Goal: Task Accomplishment & Management: Complete application form

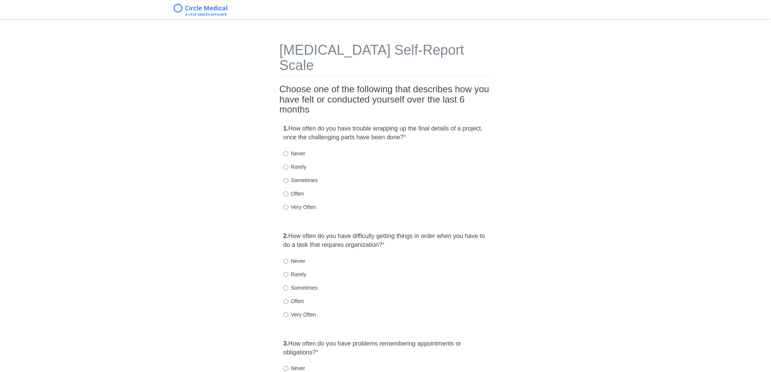
click at [286, 190] on label "Often" at bounding box center [293, 194] width 21 height 8
click at [286, 191] on input "Often" at bounding box center [285, 193] width 5 height 5
radio input "true"
click at [285, 285] on input "Sometimes" at bounding box center [285, 287] width 5 height 5
radio input "true"
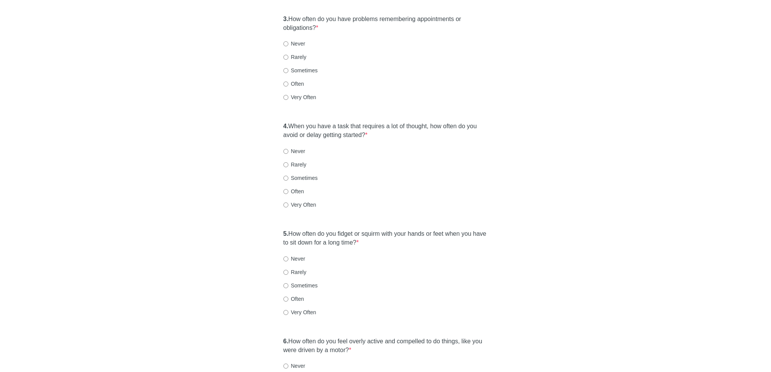
scroll to position [291, 0]
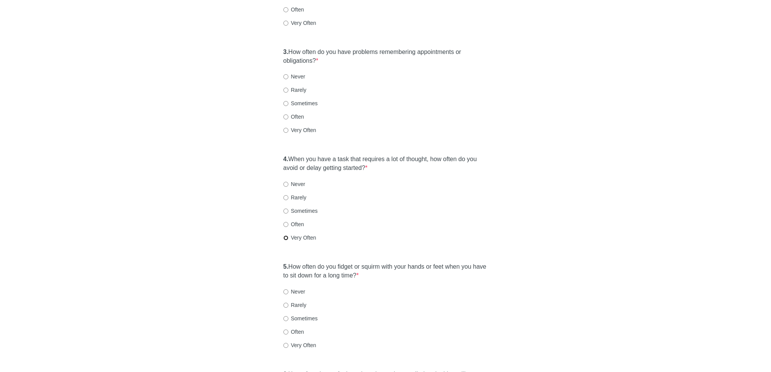
click at [284, 235] on input "Very Often" at bounding box center [285, 237] width 5 height 5
radio input "true"
click at [290, 126] on label "Very Often" at bounding box center [299, 130] width 33 height 8
click at [288, 128] on input "Very Often" at bounding box center [285, 130] width 5 height 5
radio input "true"
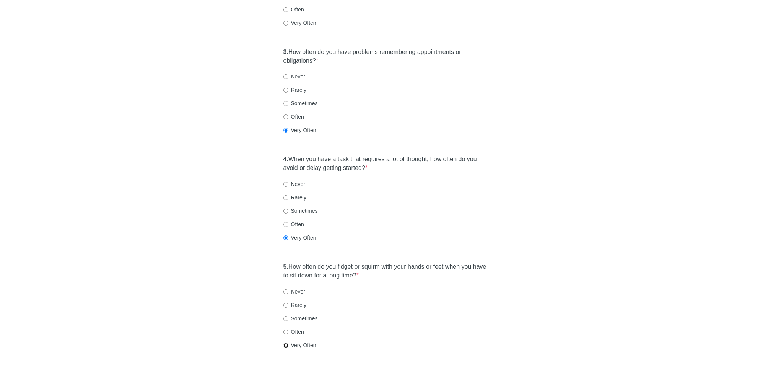
click at [285, 342] on input "Very Often" at bounding box center [285, 344] width 5 height 5
radio input "true"
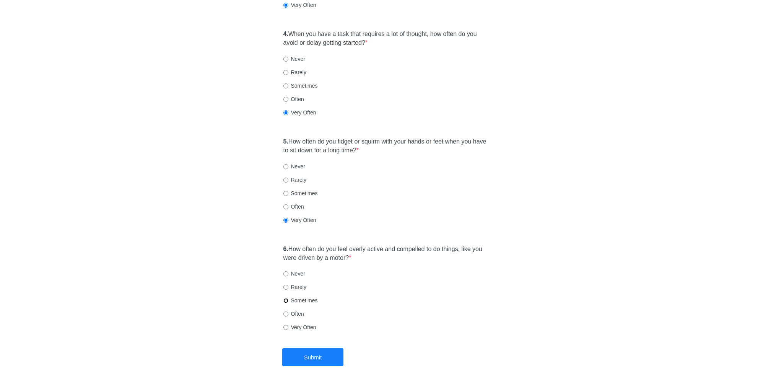
click at [284, 298] on input "Sometimes" at bounding box center [285, 300] width 5 height 5
radio input "true"
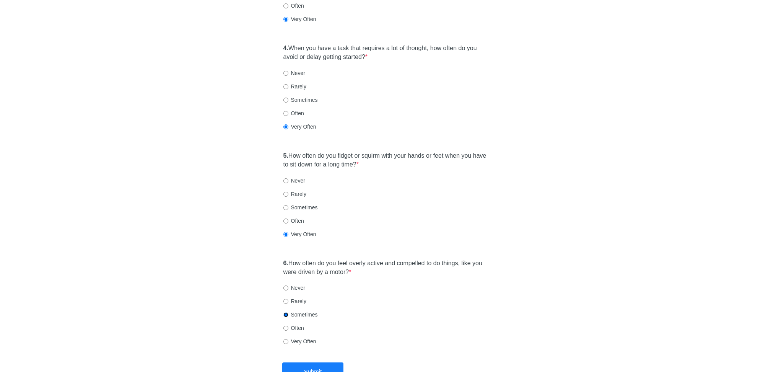
scroll to position [424, 0]
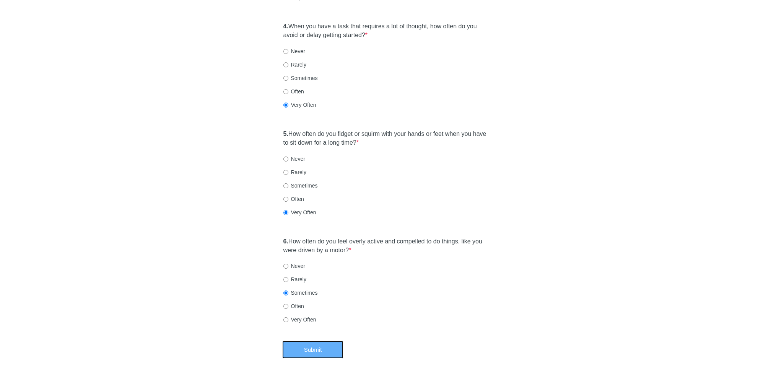
click at [305, 340] on button "Submit" at bounding box center [312, 349] width 61 height 18
